Goal: Task Accomplishment & Management: Manage account settings

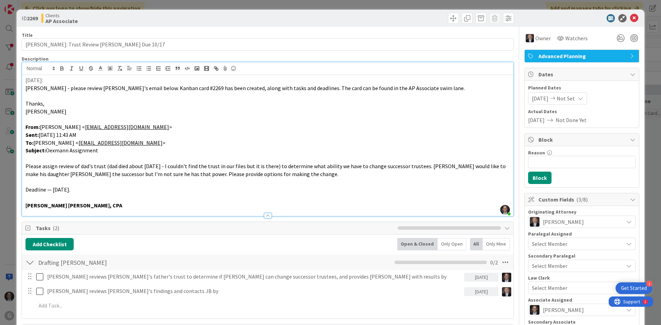
scroll to position [482, 0]
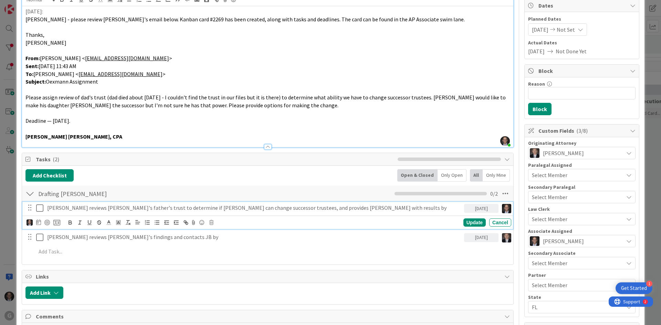
click at [39, 210] on icon at bounding box center [39, 208] width 7 height 8
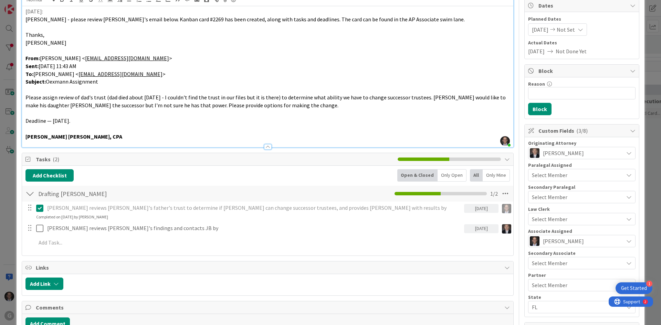
scroll to position [0, 0]
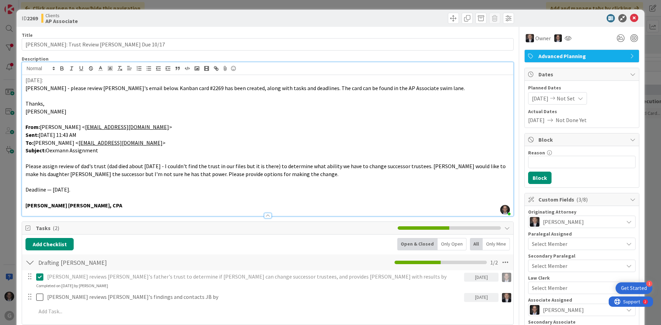
click at [452, 116] on p at bounding box center [267, 120] width 484 height 8
click at [26, 80] on p "[DATE]:" at bounding box center [267, 80] width 484 height 8
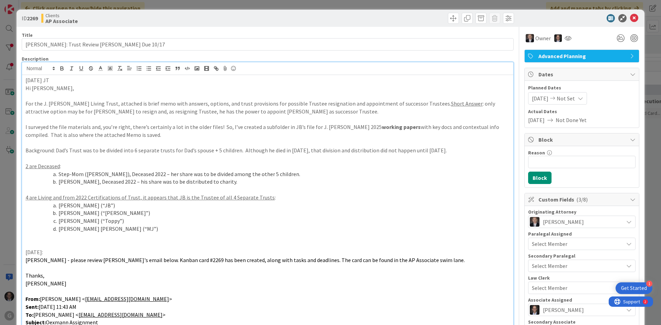
drag, startPoint x: 25, startPoint y: 81, endPoint x: 80, endPoint y: 79, distance: 54.4
click at [80, 79] on p "[DATE] JT" at bounding box center [267, 80] width 484 height 8
click at [63, 69] on icon "button" at bounding box center [62, 68] width 6 height 6
click at [90, 103] on p "For the J. [PERSON_NAME] Living Trust, attached is brief memo with answers, opt…" at bounding box center [267, 107] width 484 height 15
drag, startPoint x: 27, startPoint y: 253, endPoint x: 65, endPoint y: 253, distance: 38.6
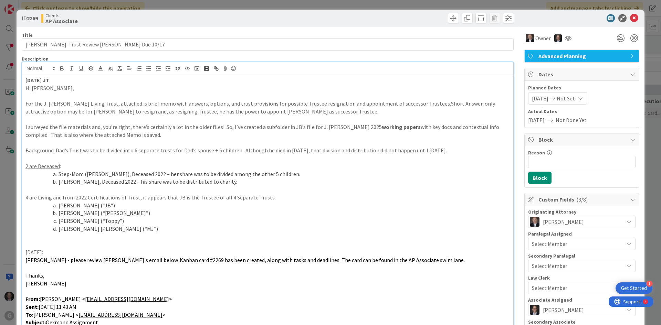
click at [65, 253] on p "[DATE]:" at bounding box center [267, 253] width 484 height 8
drag, startPoint x: 61, startPoint y: 72, endPoint x: 66, endPoint y: 89, distance: 18.4
click at [61, 71] on button "button" at bounding box center [62, 68] width 10 height 8
click at [630, 17] on icon at bounding box center [634, 18] width 8 height 8
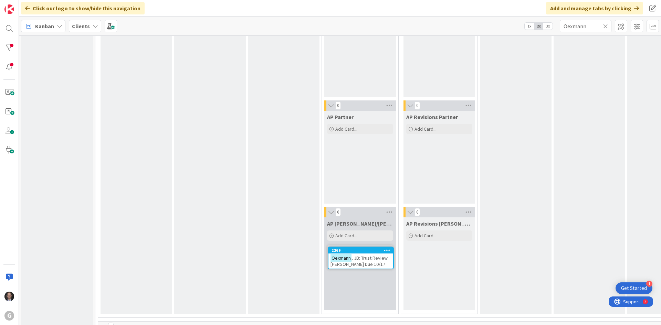
scroll to position [708, 0]
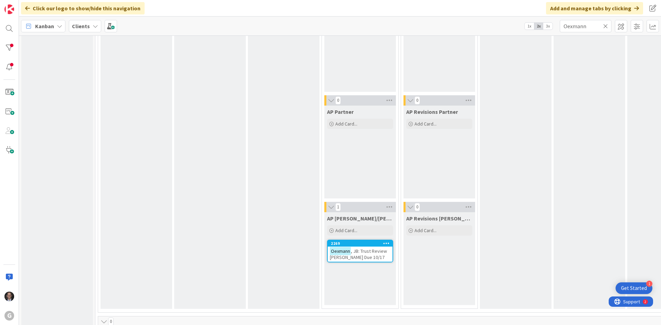
click at [365, 255] on span ", JB: Trust Review [PERSON_NAME] Due 10/17" at bounding box center [358, 254] width 57 height 12
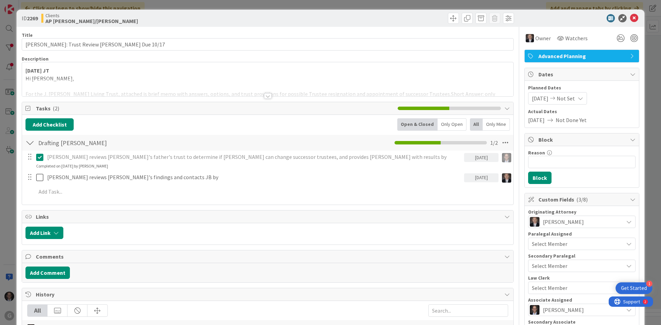
click at [264, 96] on div at bounding box center [268, 96] width 8 height 6
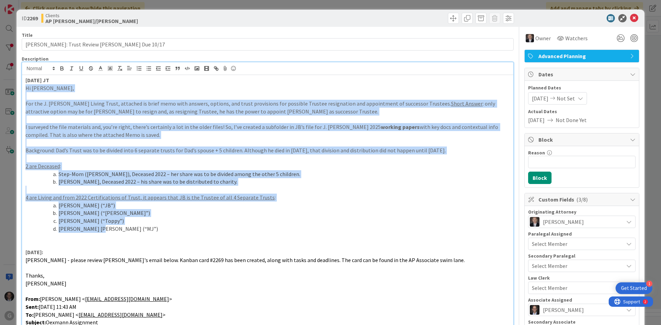
drag, startPoint x: 31, startPoint y: 96, endPoint x: 172, endPoint y: 232, distance: 195.7
click at [172, 232] on div "[DATE] JT Hi [PERSON_NAME], For the J. [PERSON_NAME] Living Trust, attached is …" at bounding box center [267, 231] width 491 height 313
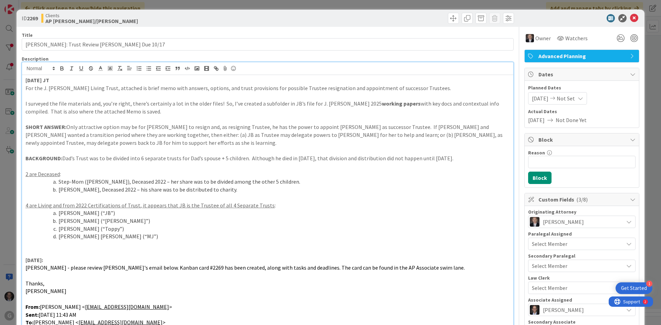
click at [48, 245] on p at bounding box center [267, 245] width 484 height 8
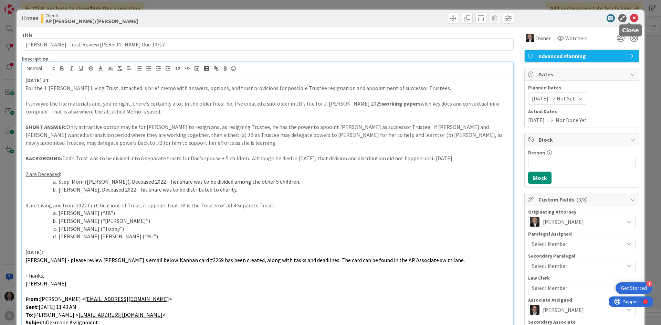
click at [631, 15] on icon at bounding box center [634, 18] width 8 height 8
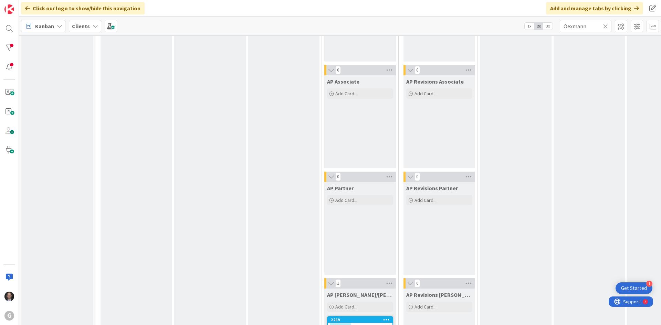
scroll to position [557, 0]
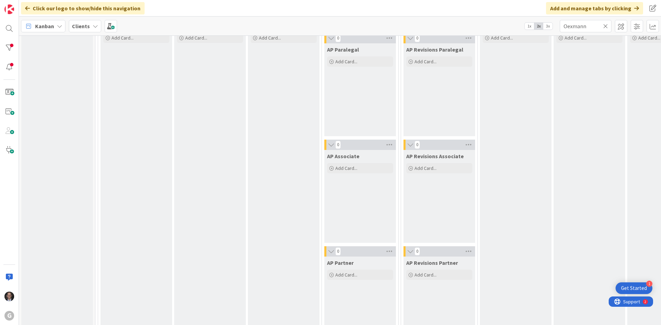
click at [607, 26] on icon at bounding box center [605, 26] width 5 height 6
click at [587, 27] on input "text" at bounding box center [586, 26] width 52 height 12
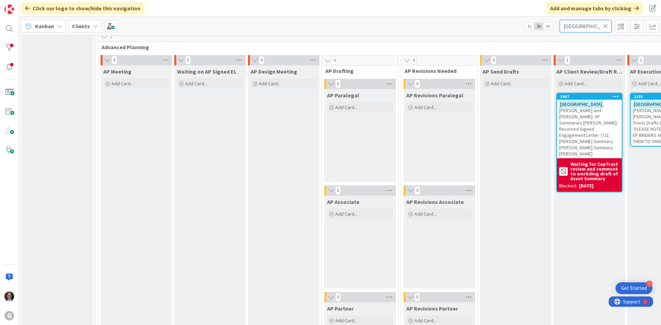
scroll to position [420, 0]
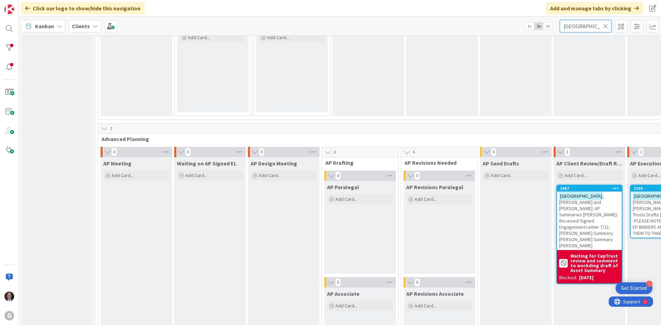
type input "[GEOGRAPHIC_DATA]"
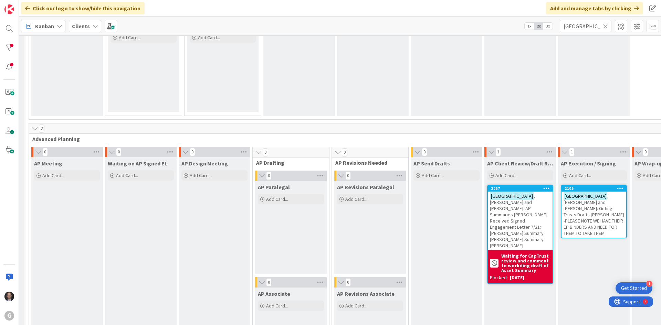
scroll to position [420, 143]
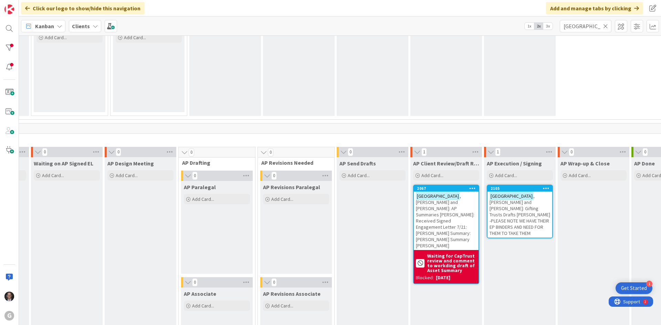
click at [516, 210] on span ", [PERSON_NAME] and [PERSON_NAME]: Gifting Trusts Drafts [PERSON_NAME] -PLEASE …" at bounding box center [520, 214] width 61 height 43
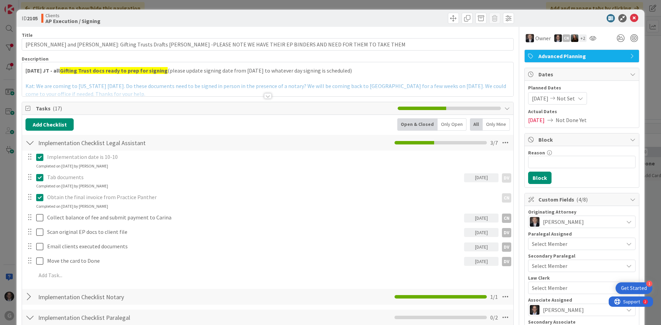
click at [265, 96] on div at bounding box center [268, 96] width 8 height 6
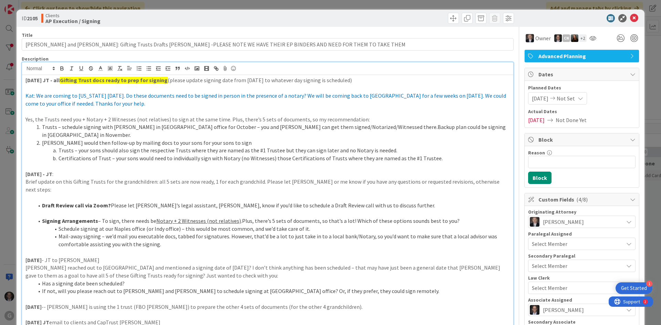
drag, startPoint x: 26, startPoint y: 80, endPoint x: 54, endPoint y: 74, distance: 29.0
click at [27, 81] on strong "[DATE] JT - all" at bounding box center [42, 80] width 34 height 7
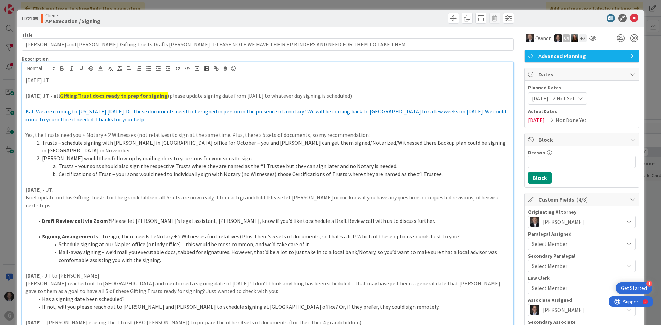
drag, startPoint x: 26, startPoint y: 80, endPoint x: 61, endPoint y: 80, distance: 35.1
click at [61, 80] on p "[DATE] JT" at bounding box center [267, 80] width 484 height 8
click at [61, 70] on icon "button" at bounding box center [62, 70] width 3 height 2
click at [62, 79] on p "[DATE] JT" at bounding box center [267, 80] width 484 height 8
click at [68, 80] on p "[DATE] JT" at bounding box center [267, 80] width 484 height 8
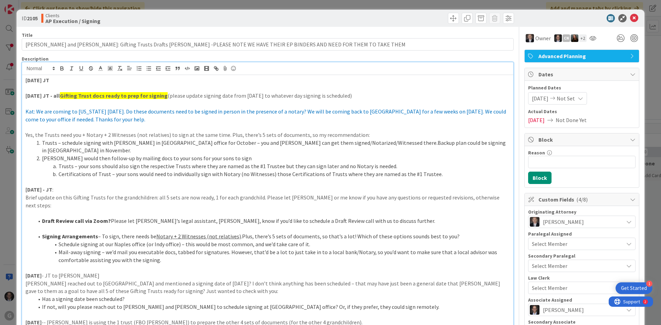
click at [63, 85] on p at bounding box center [267, 88] width 484 height 8
click at [63, 83] on p "[DATE] JT" at bounding box center [267, 80] width 484 height 8
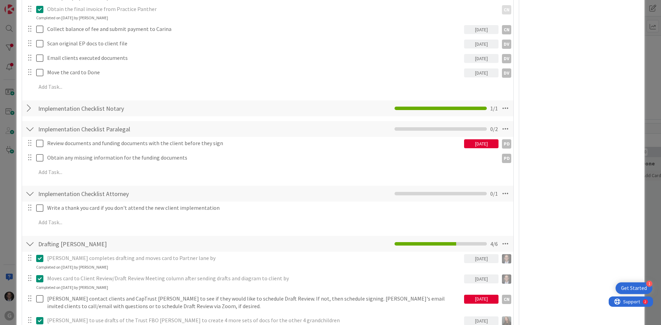
scroll to position [998, 0]
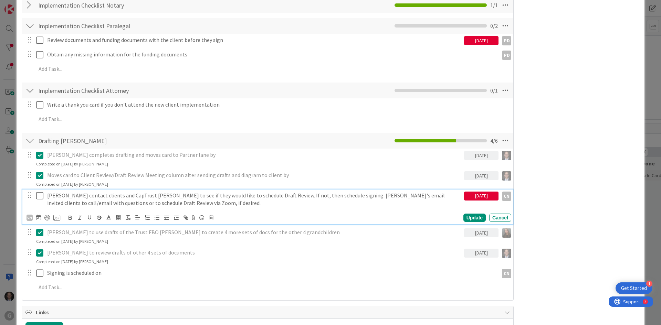
click at [41, 192] on icon at bounding box center [39, 196] width 7 height 8
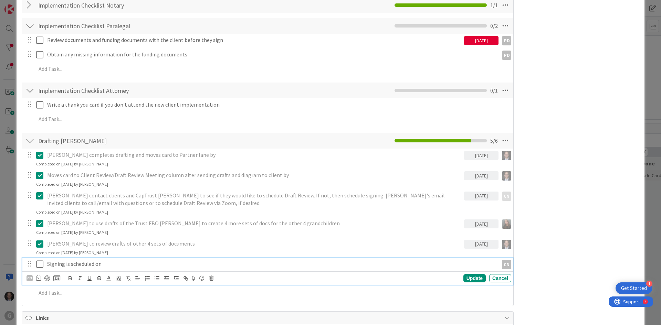
click at [84, 260] on p "Signing is scheduled on" at bounding box center [271, 264] width 449 height 8
click at [210, 276] on icon at bounding box center [211, 278] width 4 height 5
drag, startPoint x: 226, startPoint y: 291, endPoint x: 146, endPoint y: 297, distance: 80.1
click at [226, 302] on div "Delete" at bounding box center [228, 308] width 25 height 12
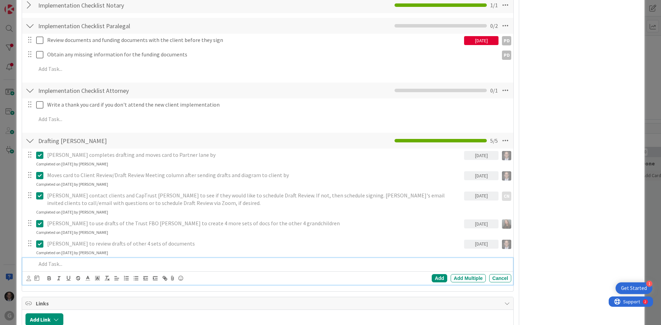
click at [51, 260] on p at bounding box center [272, 264] width 472 height 8
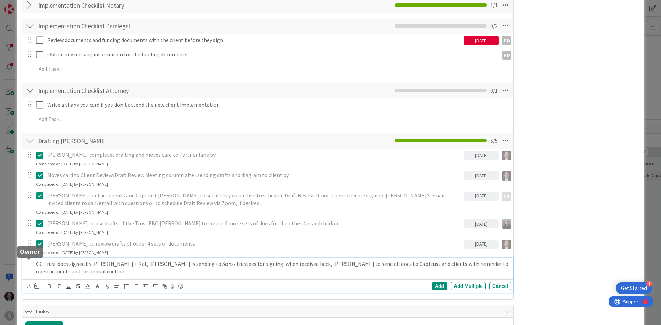
click at [29, 284] on icon at bounding box center [29, 286] width 4 height 5
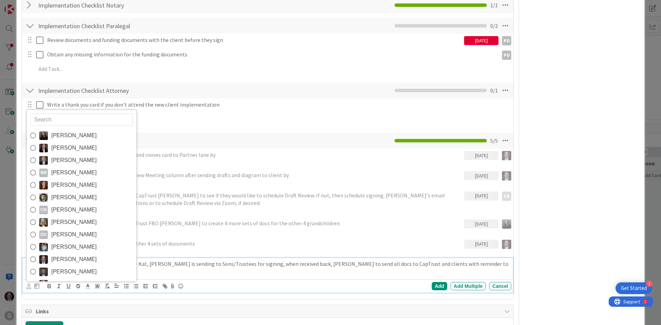
click at [32, 254] on icon at bounding box center [33, 259] width 6 height 10
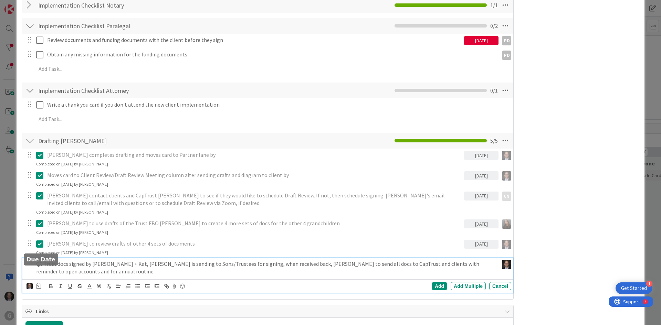
click at [40, 283] on icon at bounding box center [38, 286] width 5 height 6
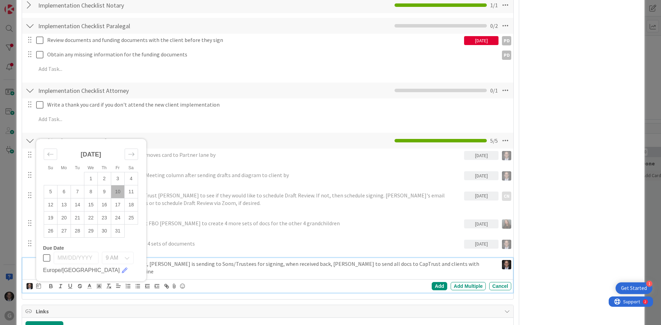
scroll to position [1033, 0]
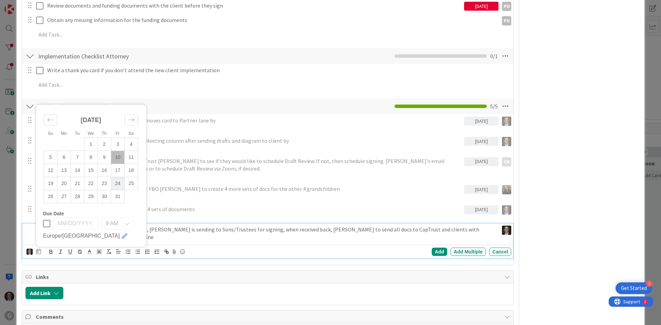
click at [118, 177] on td "24" at bounding box center [117, 183] width 13 height 13
type input "[DATE]"
click at [435, 248] on div "Add" at bounding box center [439, 252] width 15 height 8
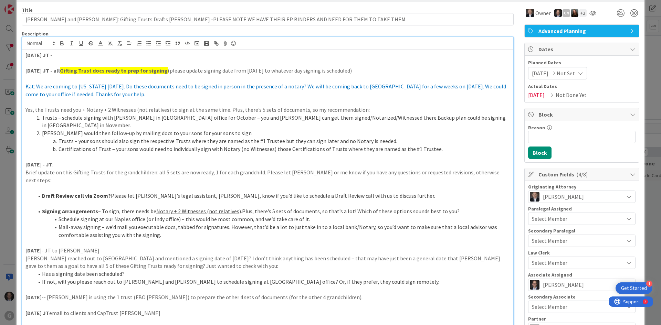
scroll to position [0, 0]
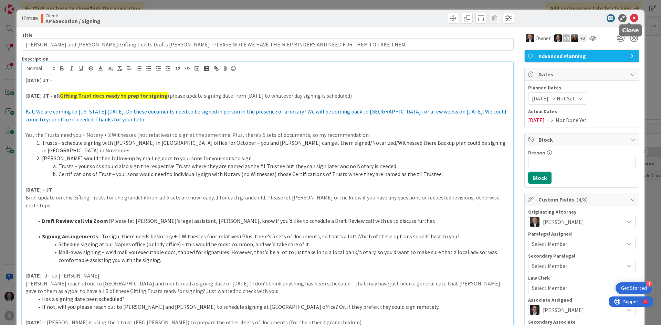
click at [630, 17] on icon at bounding box center [634, 18] width 8 height 8
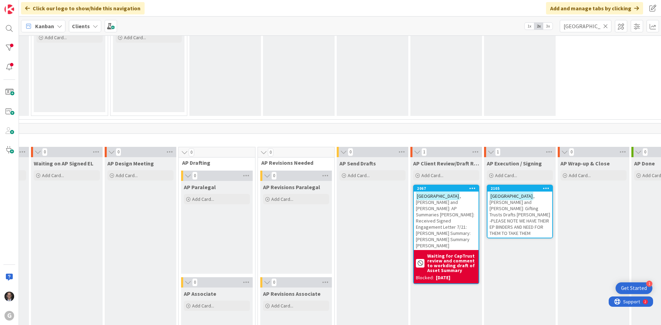
click at [513, 207] on span ", [PERSON_NAME] and [PERSON_NAME]: Gifting Trusts Drafts [PERSON_NAME] -PLEASE …" at bounding box center [520, 214] width 61 height 43
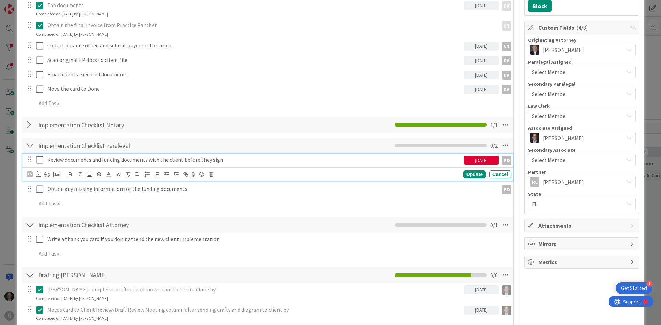
click at [40, 159] on icon at bounding box center [39, 160] width 7 height 8
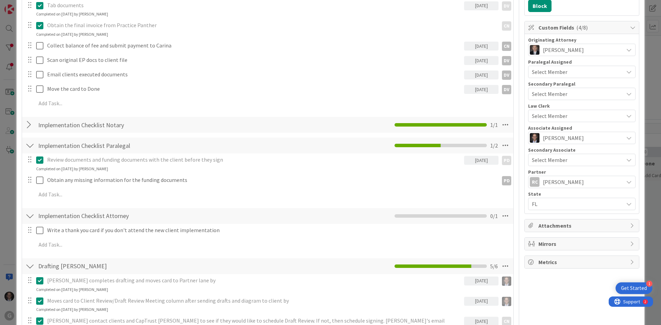
scroll to position [138, 0]
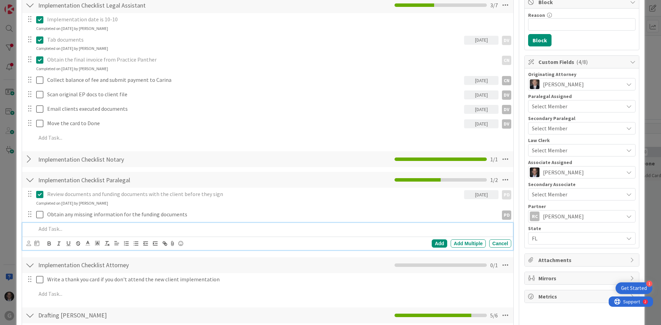
click at [58, 226] on p at bounding box center [272, 229] width 472 height 8
click at [494, 242] on div "Cancel" at bounding box center [500, 244] width 22 height 8
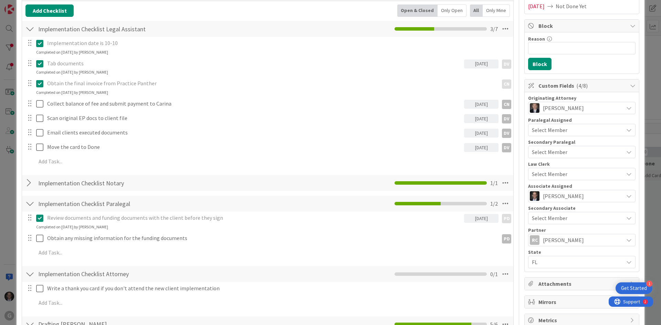
scroll to position [103, 0]
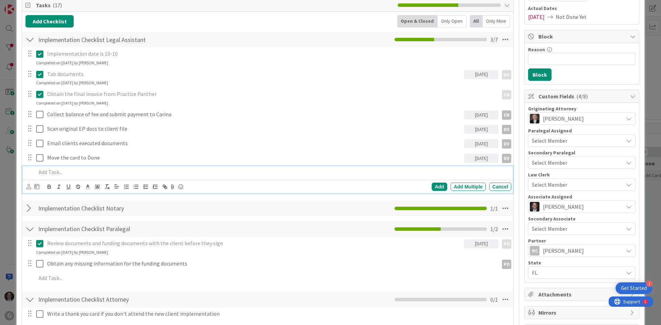
click at [55, 172] on p at bounding box center [272, 172] width 472 height 8
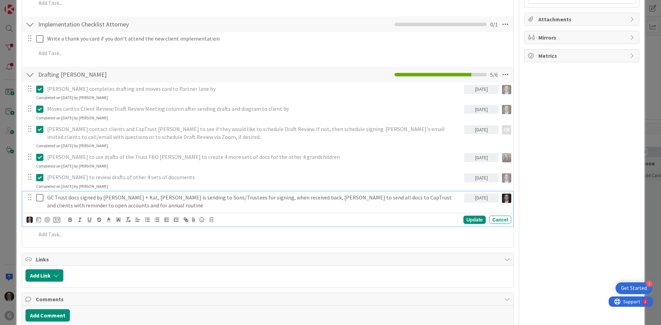
click at [102, 197] on p "GC Trust docs signed by [PERSON_NAME] + Kat, [PERSON_NAME] is sending to Sons/T…" at bounding box center [254, 201] width 414 height 15
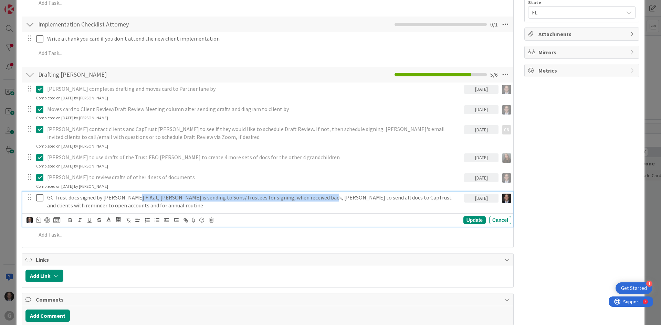
drag, startPoint x: 126, startPoint y: 197, endPoint x: 295, endPoint y: 198, distance: 169.0
click at [308, 201] on p "GC Trust docs signed by [PERSON_NAME] + Kat, [PERSON_NAME] is sending to Sons/T…" at bounding box center [254, 201] width 414 height 15
copy p "[PERSON_NAME] is sending to Sons/Trustees for signing, when received back, [PER…"
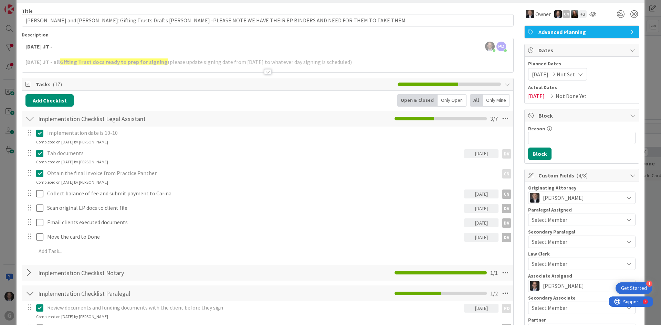
scroll to position [0, 0]
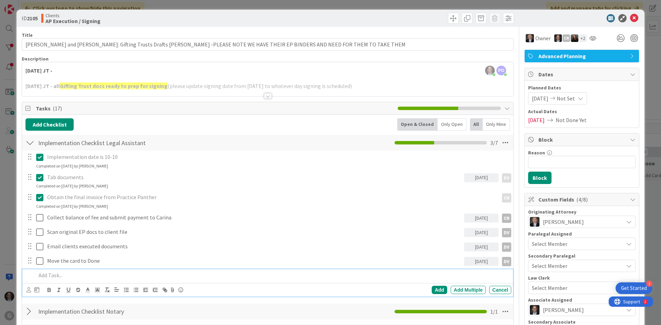
click at [51, 276] on p at bounding box center [272, 276] width 472 height 8
paste div
click at [55, 275] on p "[PERSON_NAME] is sending to Sons/Trustees for signing, when received back, [PER…" at bounding box center [272, 276] width 472 height 8
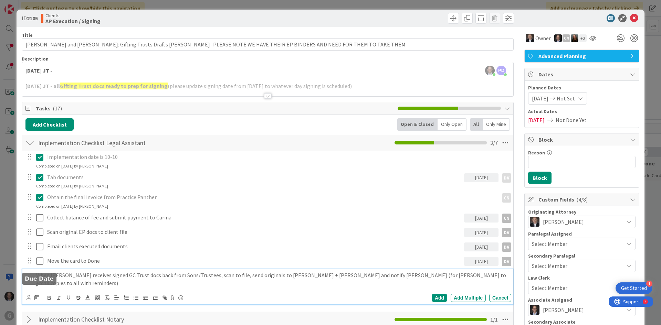
click at [36, 295] on icon at bounding box center [36, 298] width 5 height 6
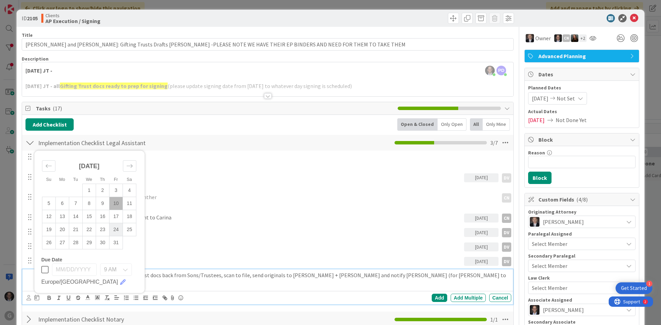
click at [116, 223] on td "24" at bounding box center [115, 229] width 13 height 13
type input "[DATE]"
click at [28, 295] on icon at bounding box center [29, 297] width 4 height 5
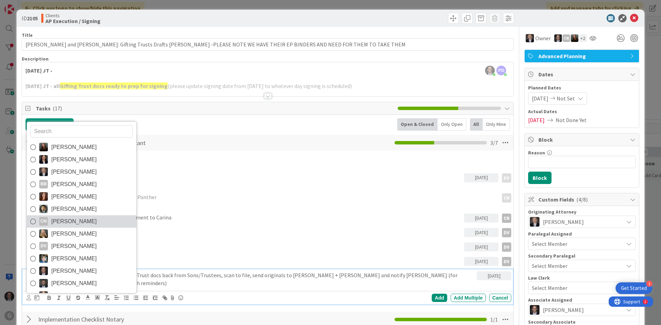
click at [32, 217] on icon at bounding box center [33, 222] width 6 height 10
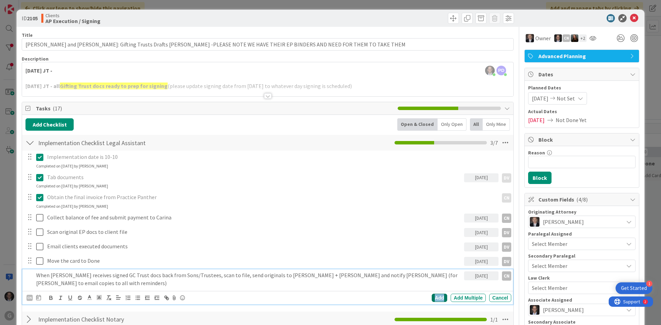
click at [436, 294] on div "Add" at bounding box center [439, 298] width 15 height 8
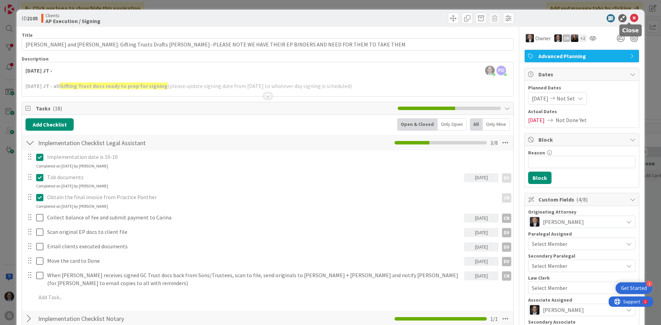
click at [630, 15] on icon at bounding box center [634, 18] width 8 height 8
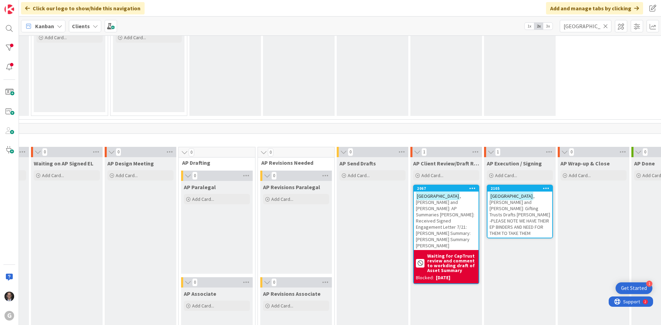
click at [607, 25] on icon at bounding box center [605, 26] width 5 height 6
click at [591, 26] on input "text" at bounding box center [586, 26] width 52 height 12
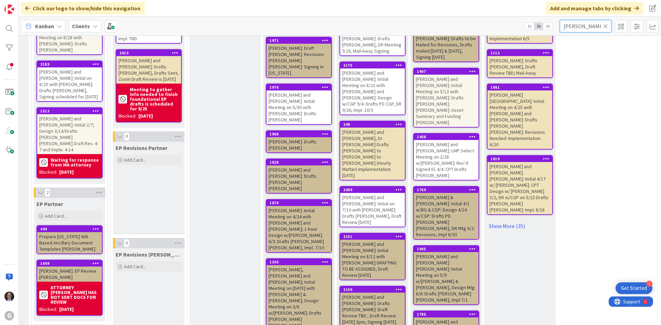
type input "[PERSON_NAME]"
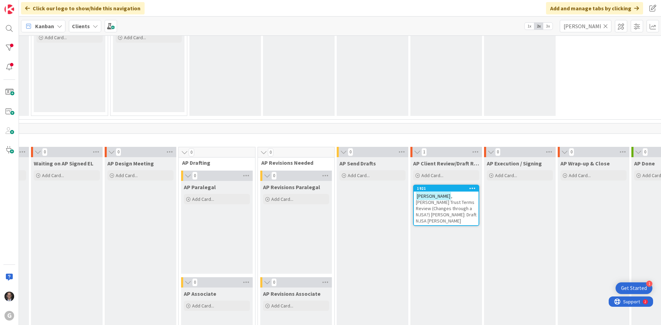
click at [439, 202] on span ", [PERSON_NAME] Trust Terms Review (Changes through a NJSA?) [PERSON_NAME]: Dra…" at bounding box center [446, 208] width 61 height 31
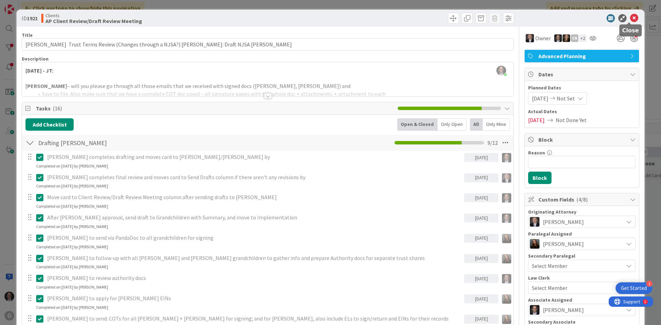
click at [630, 17] on icon at bounding box center [634, 18] width 8 height 8
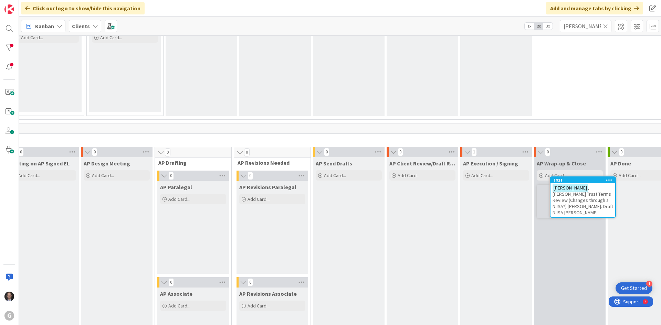
scroll to position [420, 174]
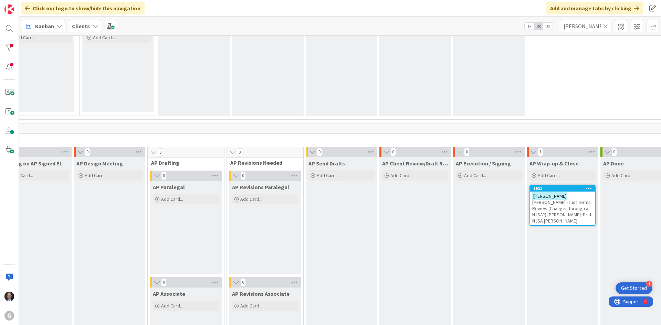
click at [561, 204] on span ", [PERSON_NAME] Trust Terms Review (Changes through a NJSA?) [PERSON_NAME]: Dra…" at bounding box center [562, 208] width 61 height 31
